Goal: Download file/media: Download file/media

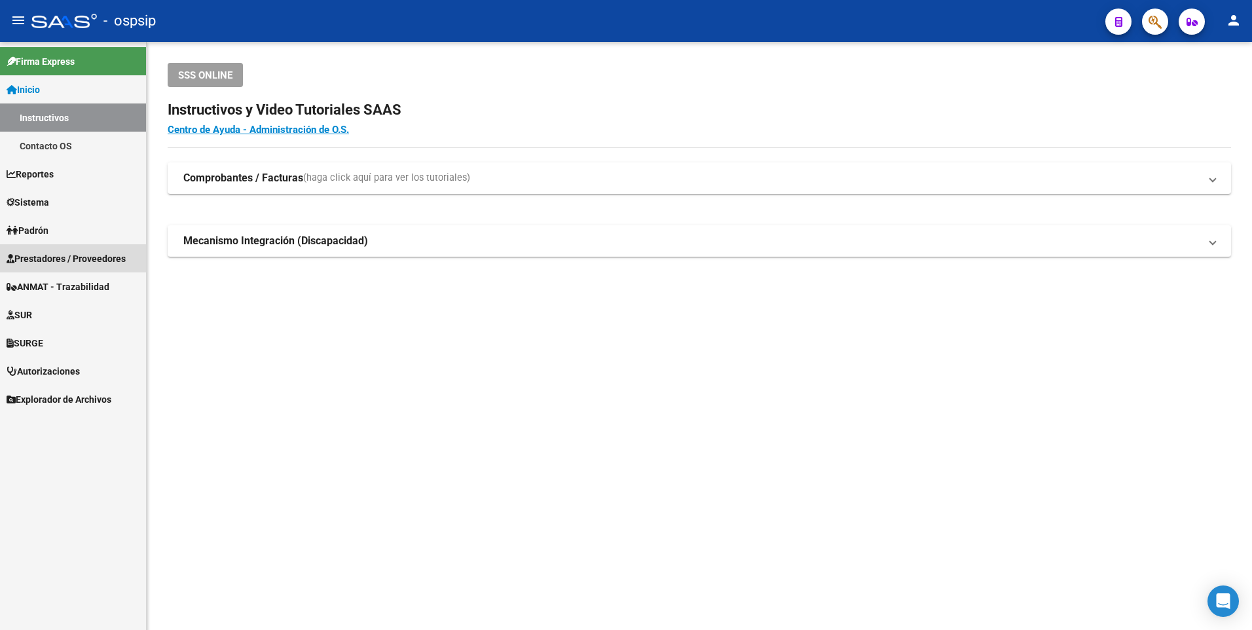
click at [94, 258] on span "Prestadores / Proveedores" at bounding box center [66, 259] width 119 height 14
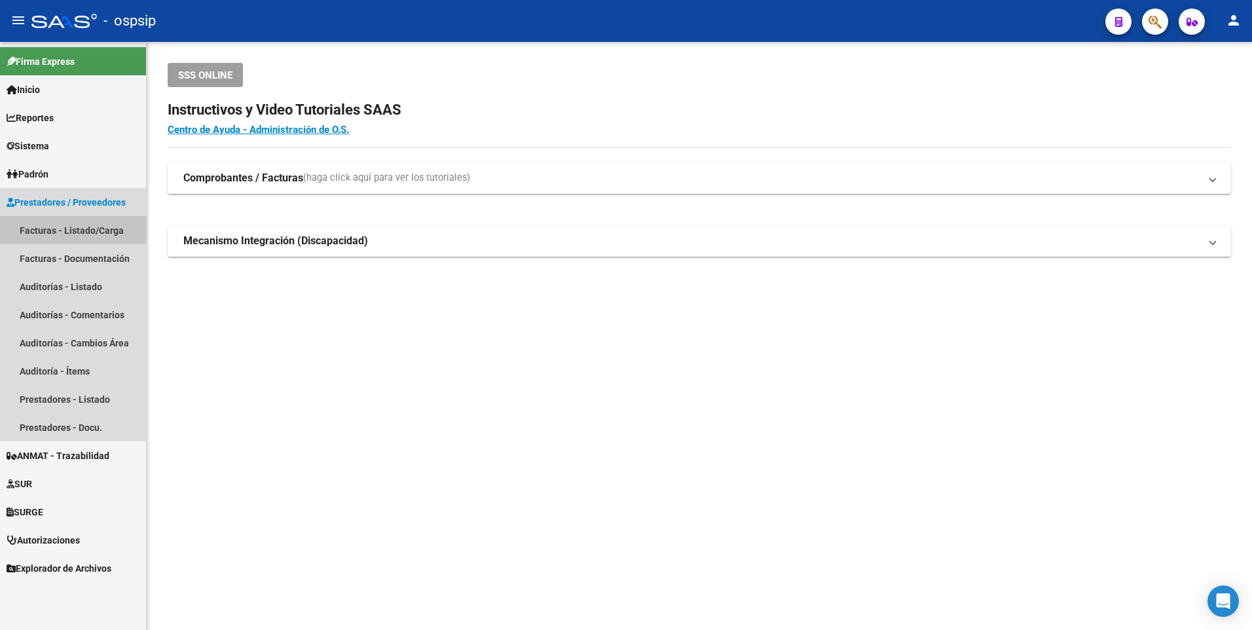
click at [105, 233] on link "Facturas - Listado/Carga" at bounding box center [73, 230] width 146 height 28
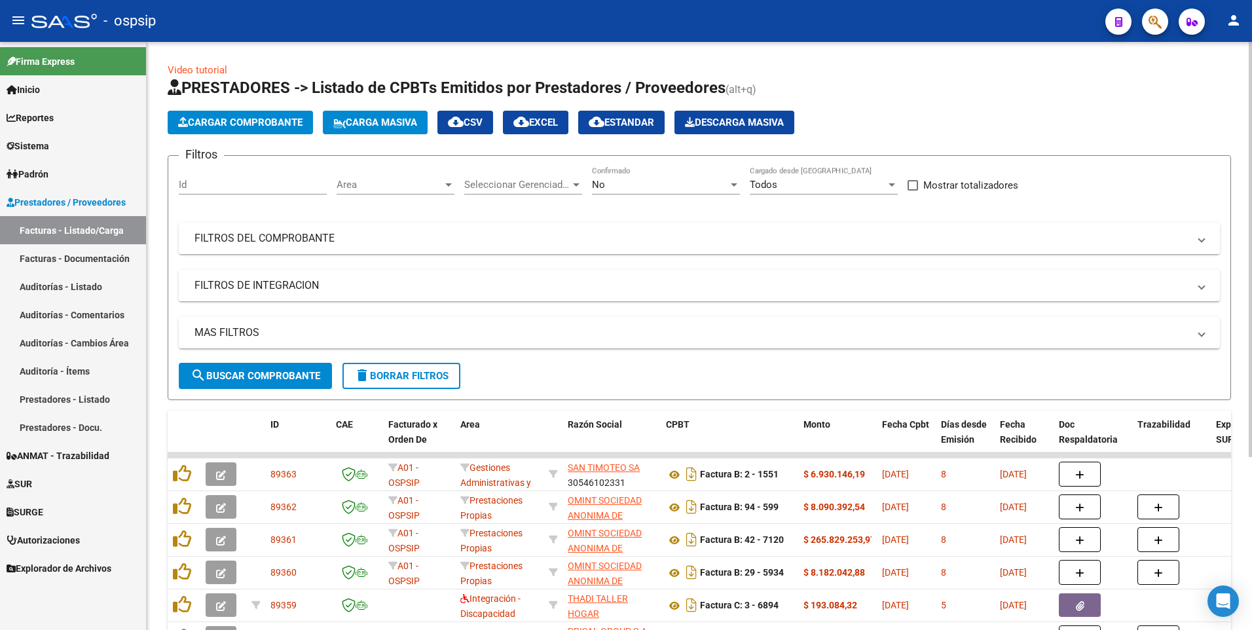
click at [239, 239] on mat-panel-title "FILTROS DEL COMPROBANTE" at bounding box center [692, 238] width 994 height 14
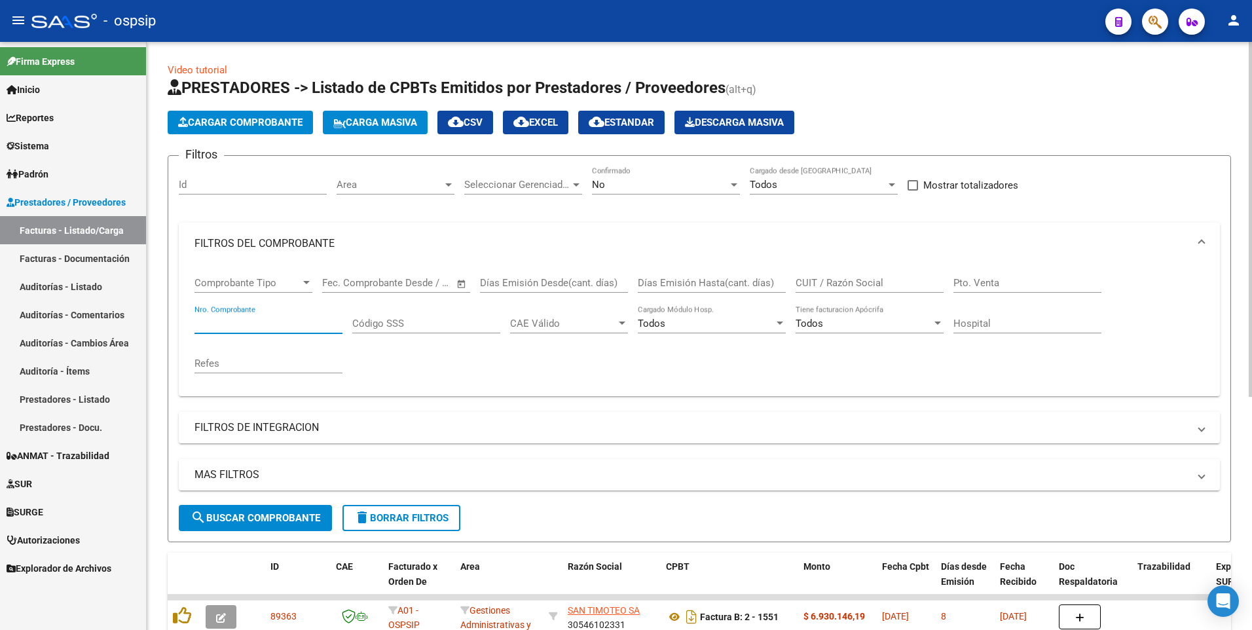
click at [266, 324] on input "Nro. Comprobante" at bounding box center [269, 324] width 148 height 12
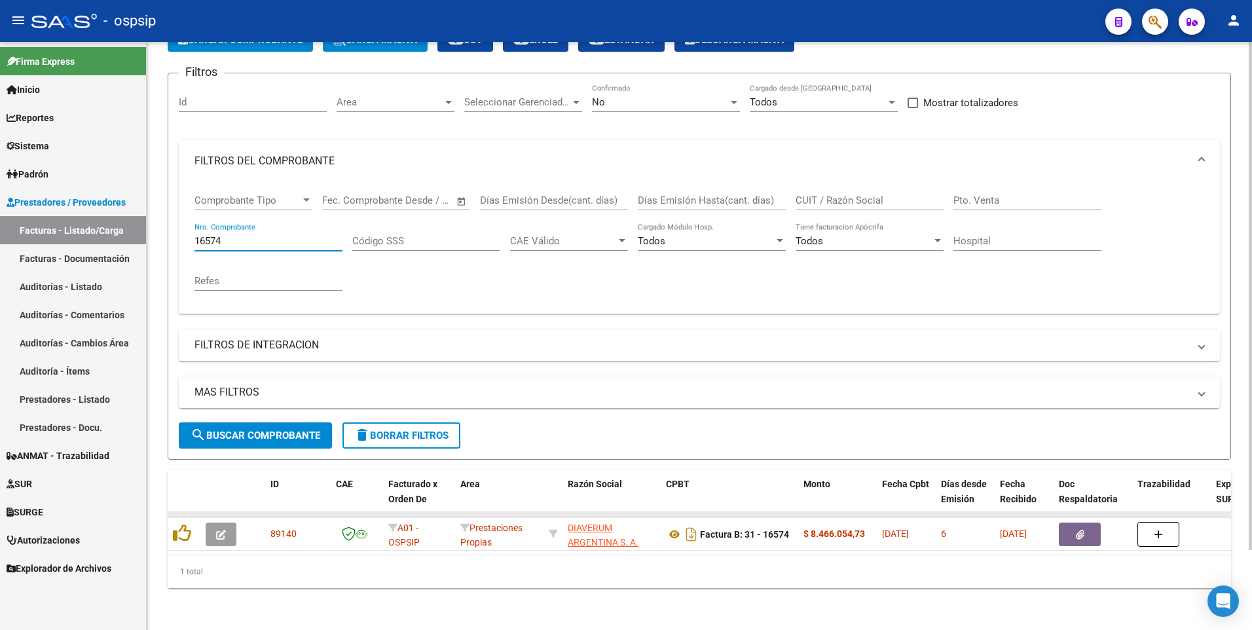
scroll to position [92, 0]
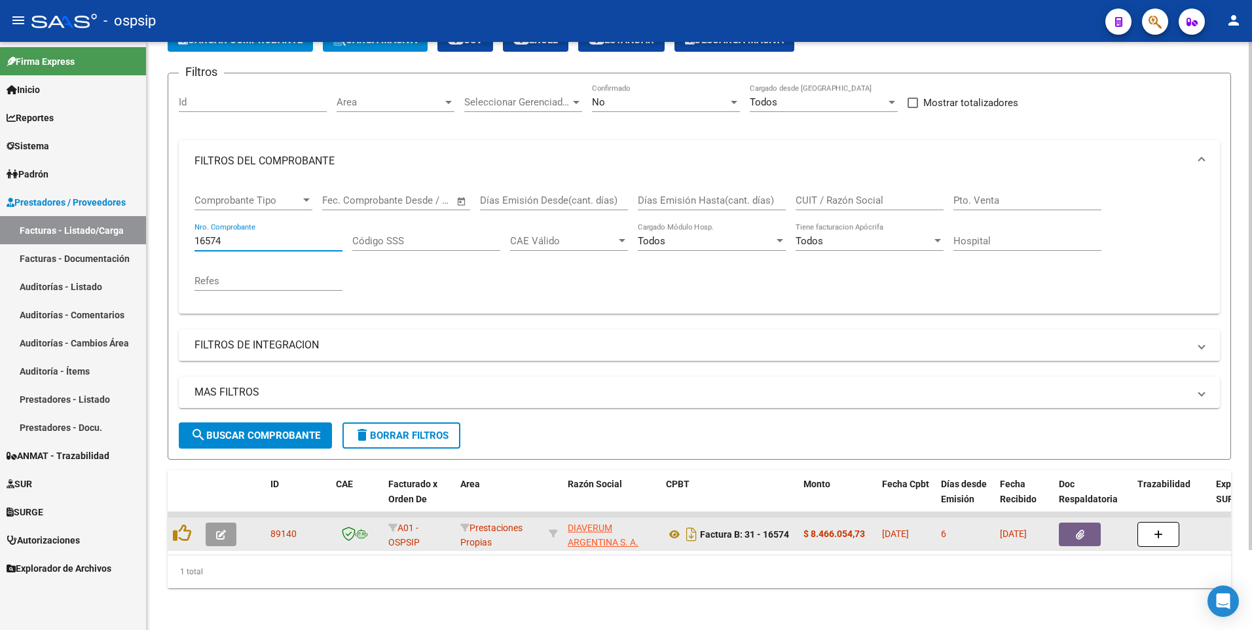
type input "16574"
click at [1066, 523] on button "button" at bounding box center [1080, 535] width 42 height 24
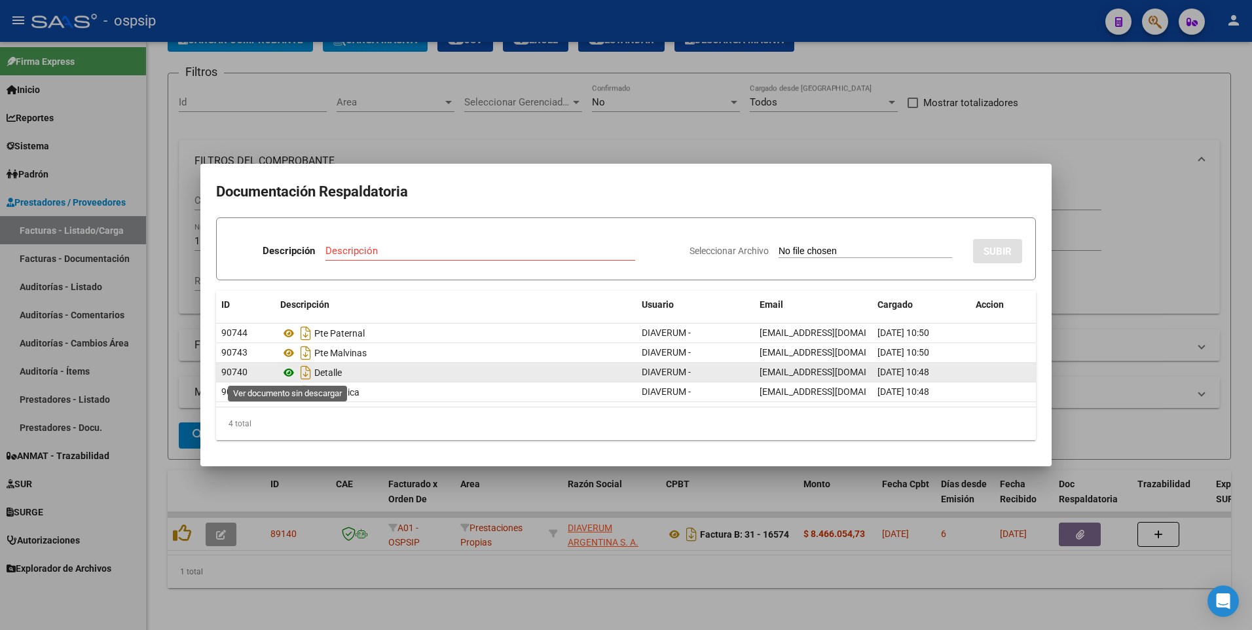
click at [289, 373] on icon at bounding box center [288, 373] width 17 height 16
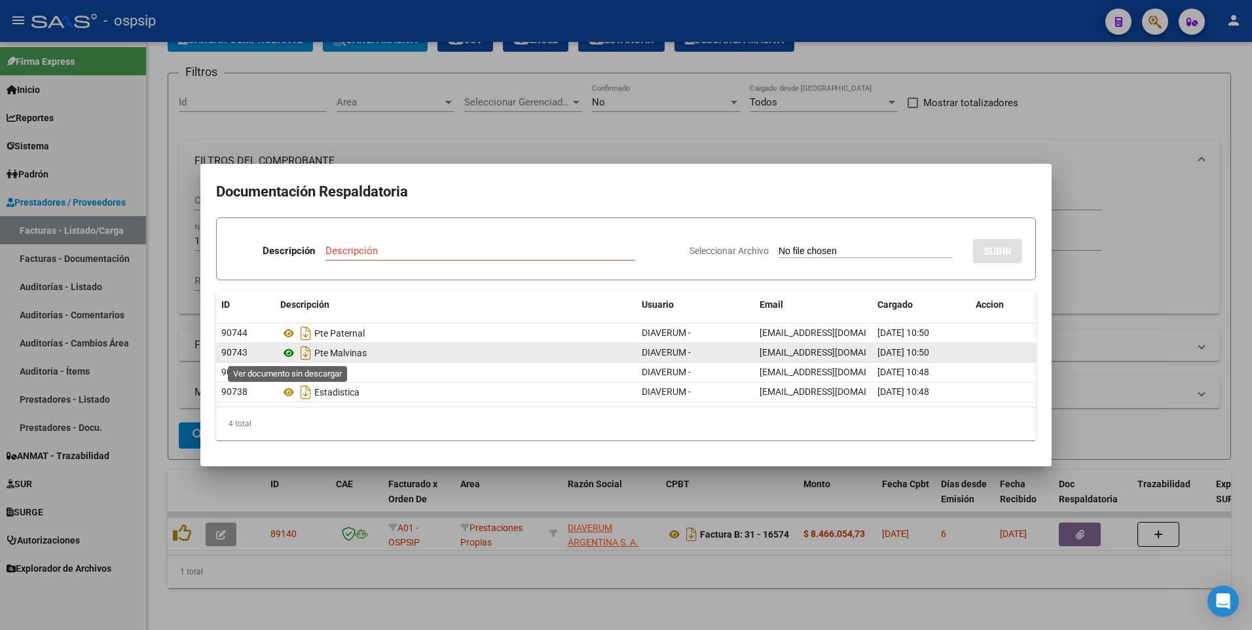
click at [286, 354] on icon at bounding box center [288, 353] width 17 height 16
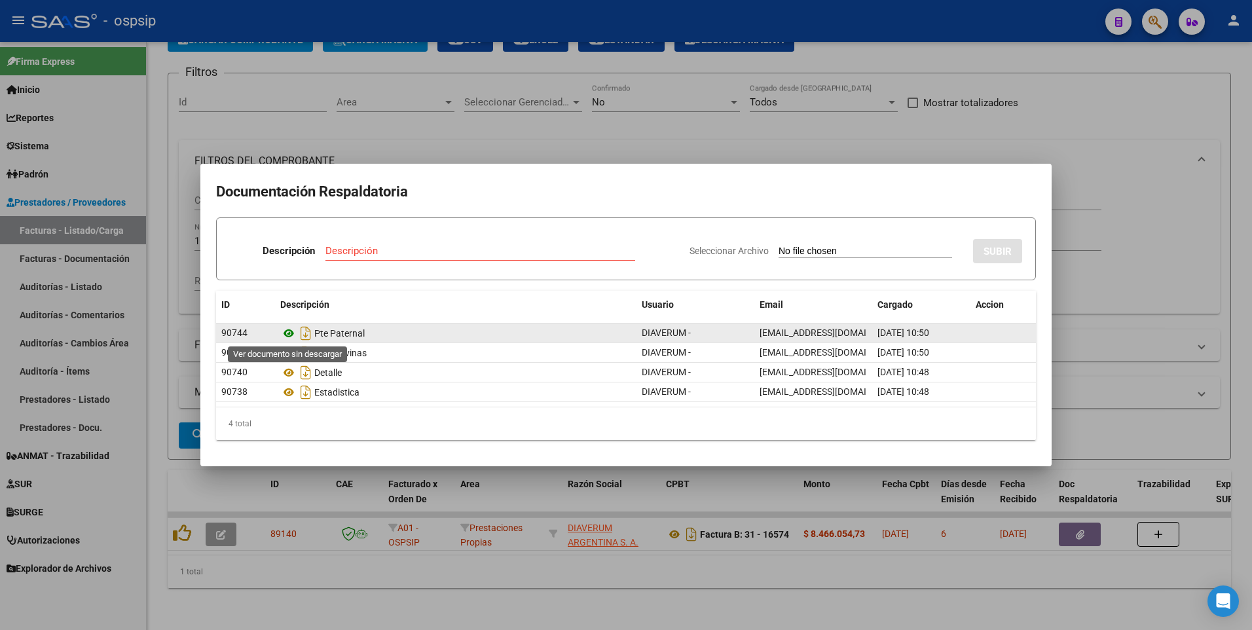
click at [289, 331] on icon at bounding box center [288, 334] width 17 height 16
